Goal: Task Accomplishment & Management: Complete application form

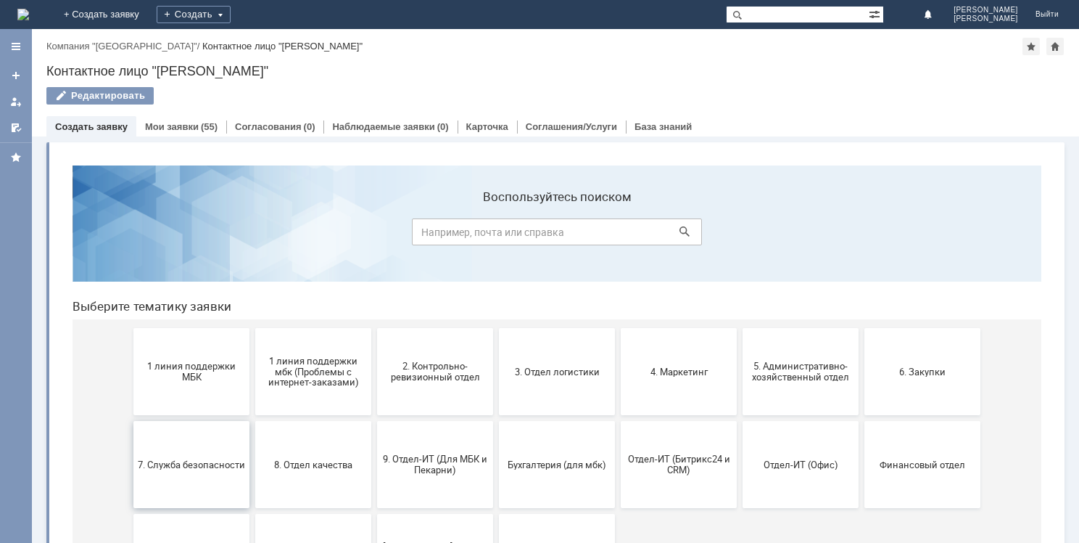
click at [202, 469] on span "7. Служба безопасности" at bounding box center [191, 463] width 107 height 11
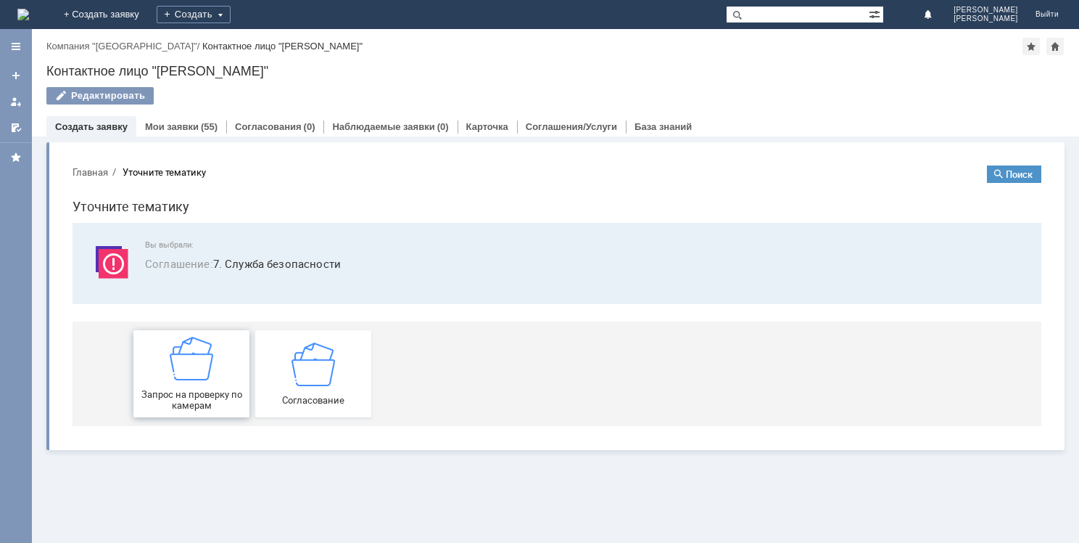
click at [210, 389] on span "Запрос на проверку по камерам" at bounding box center [191, 400] width 107 height 22
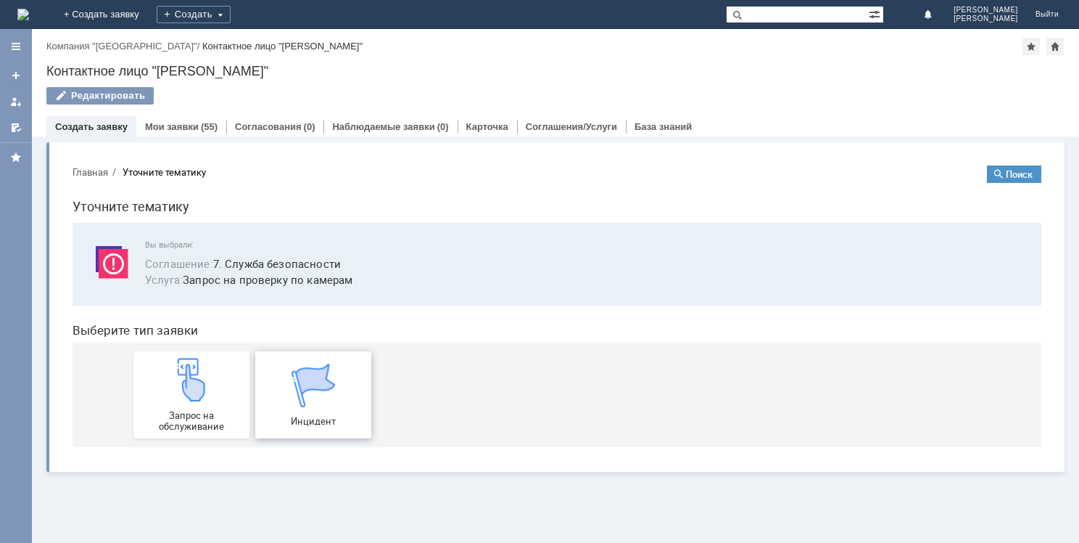
click at [300, 422] on span "Инцидент" at bounding box center [313, 421] width 107 height 11
click at [158, 126] on link "Мои заявки" at bounding box center [172, 126] width 54 height 11
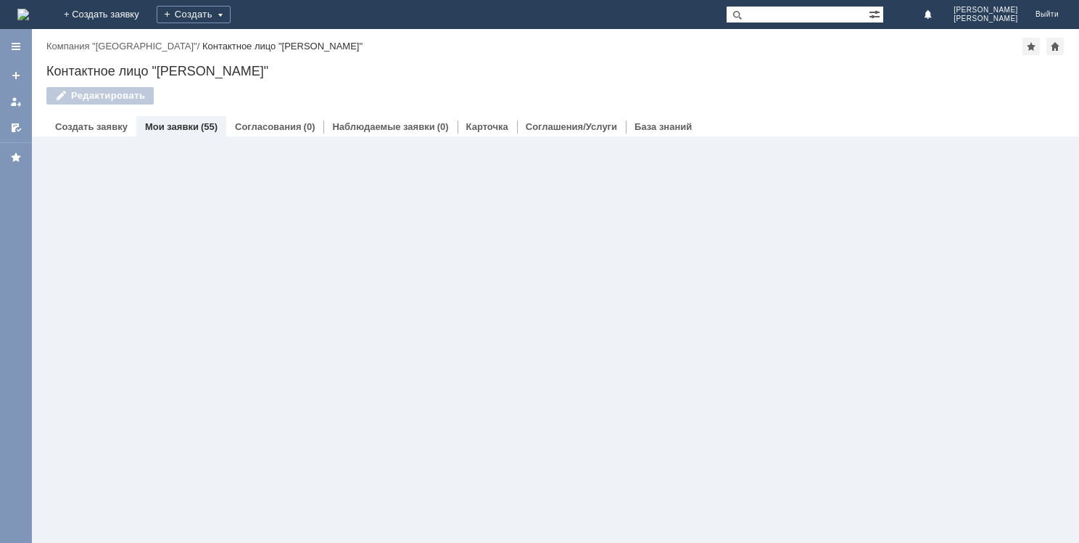
click at [158, 126] on link "Мои заявки" at bounding box center [172, 126] width 54 height 11
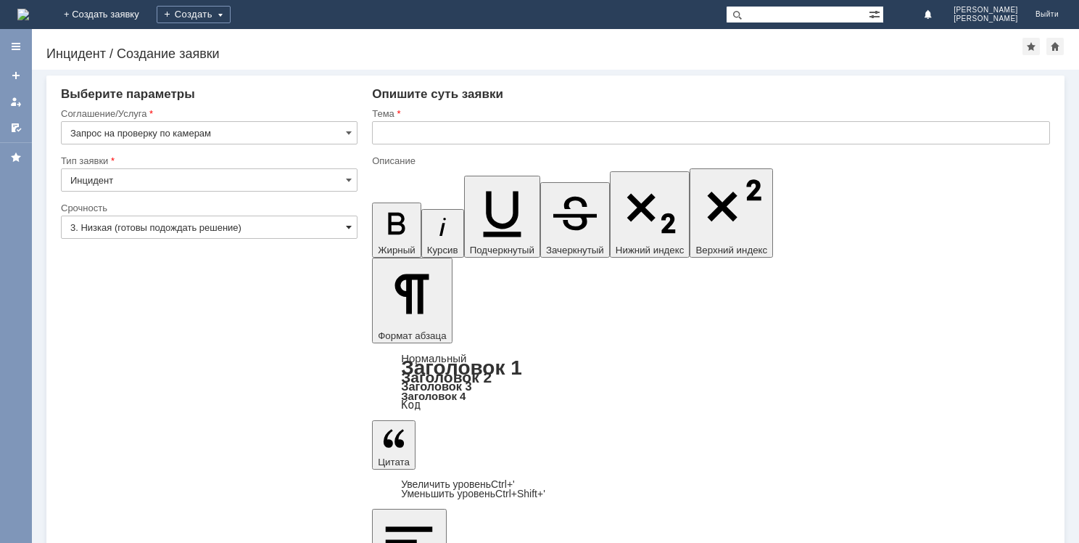
click at [348, 228] on span at bounding box center [349, 227] width 6 height 12
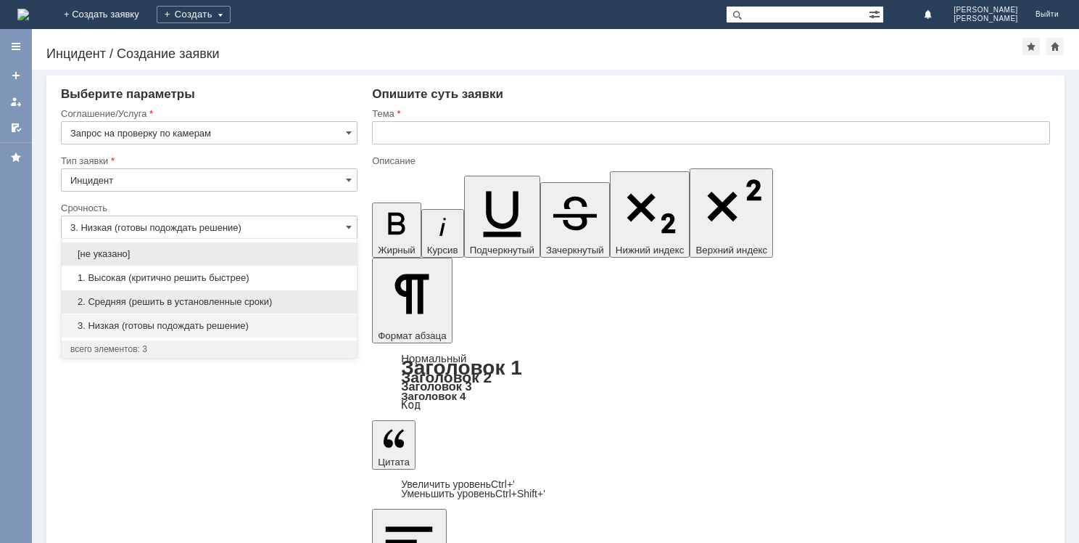
click at [236, 299] on span "2. Средняя (решить в установленные сроки)" at bounding box center [209, 302] width 278 height 12
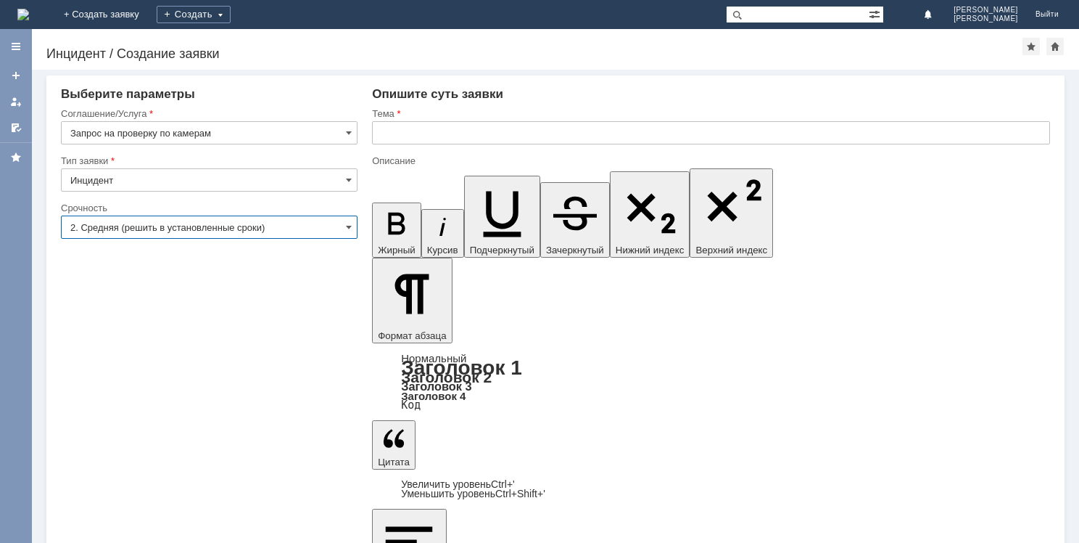
type input "2. Средняя (решить в установленные сроки)"
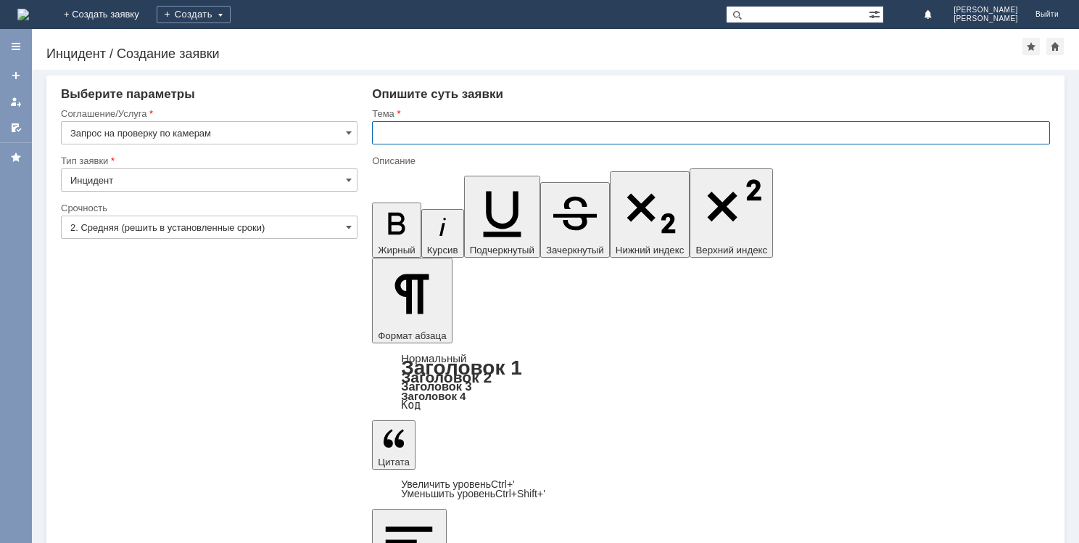
click at [392, 133] on input "text" at bounding box center [711, 132] width 678 height 23
type input "ДИСКАУНТЕР"
